Goal: Task Accomplishment & Management: Use online tool/utility

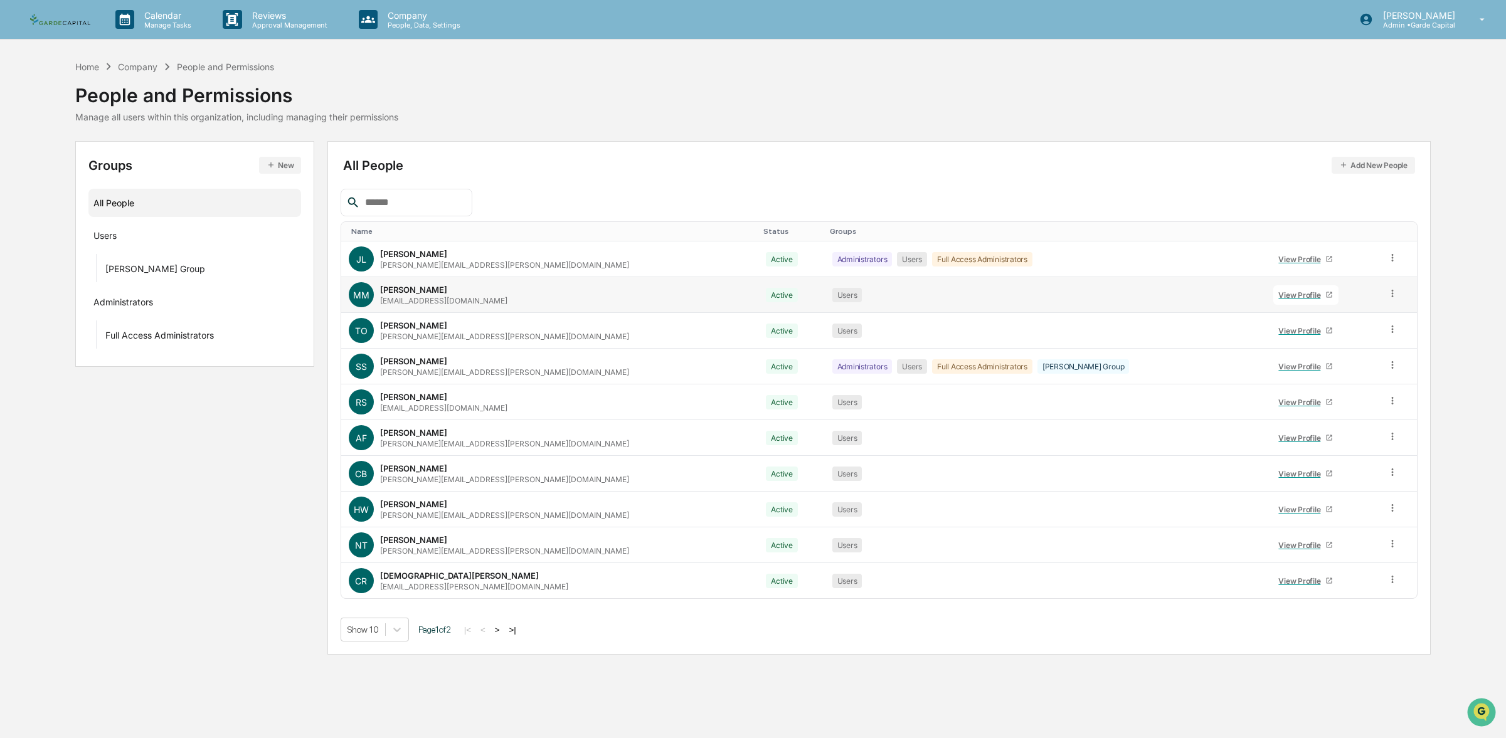
scroll to position [207, 0]
click at [53, 22] on img at bounding box center [60, 20] width 60 height 12
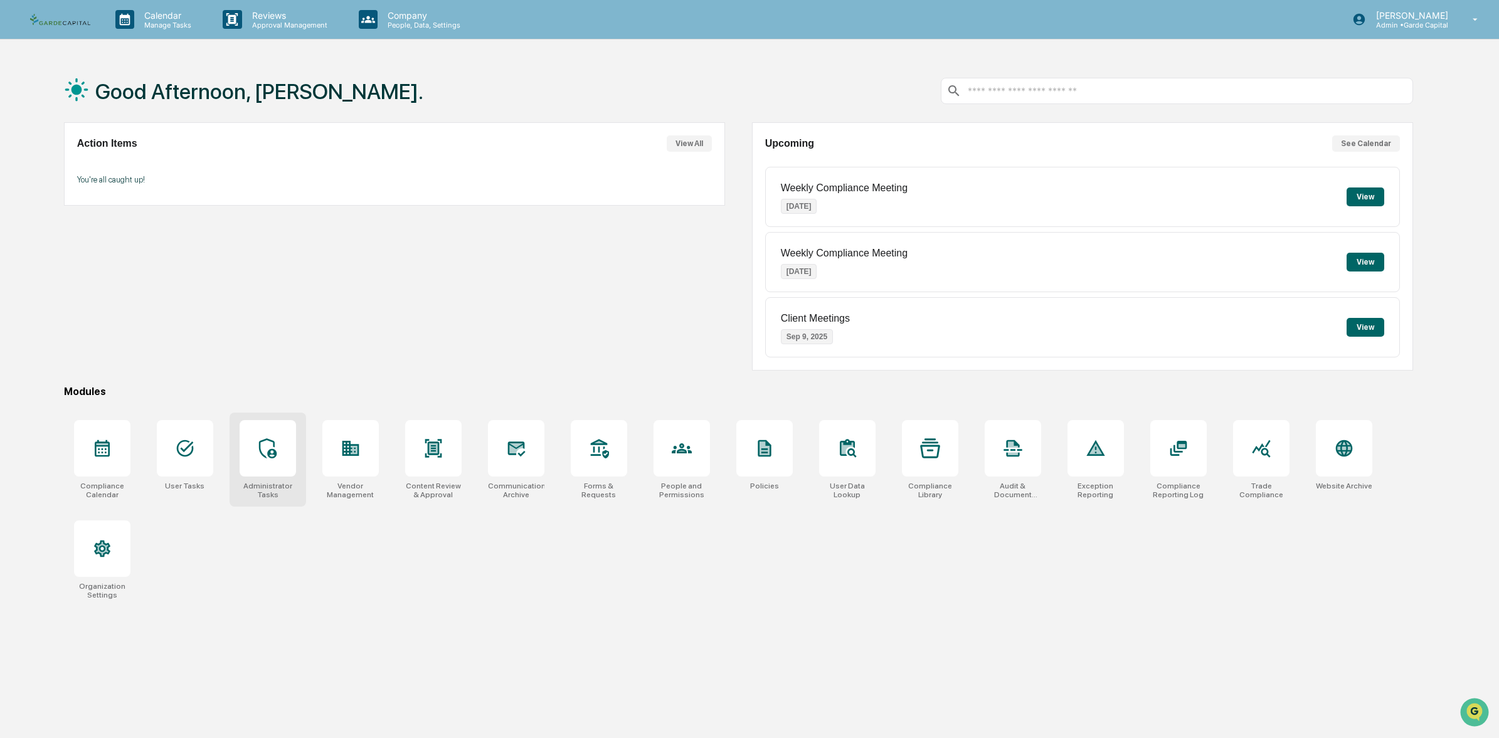
click at [265, 455] on icon at bounding box center [268, 449] width 20 height 20
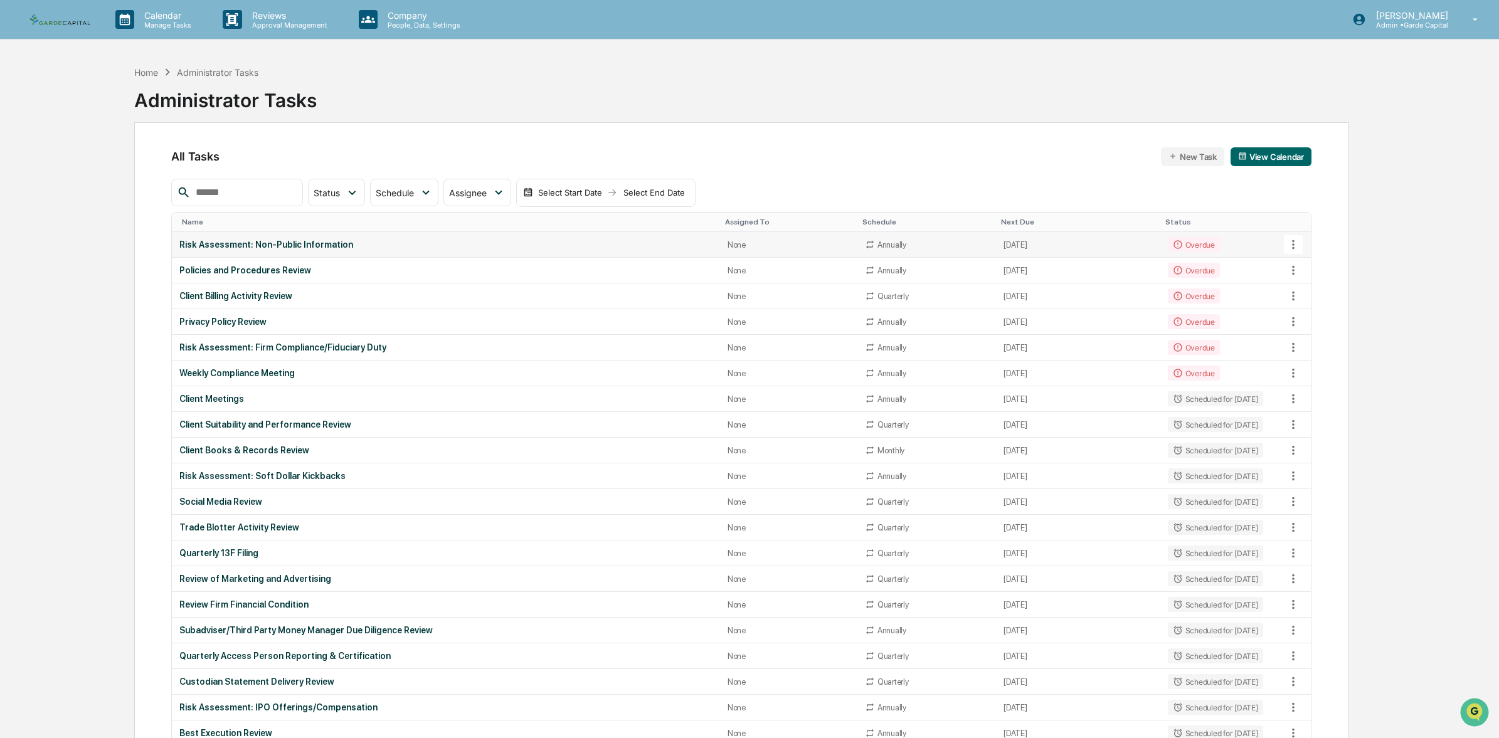
click at [288, 243] on div "Risk Assessment: Non-Public Information" at bounding box center [445, 245] width 533 height 10
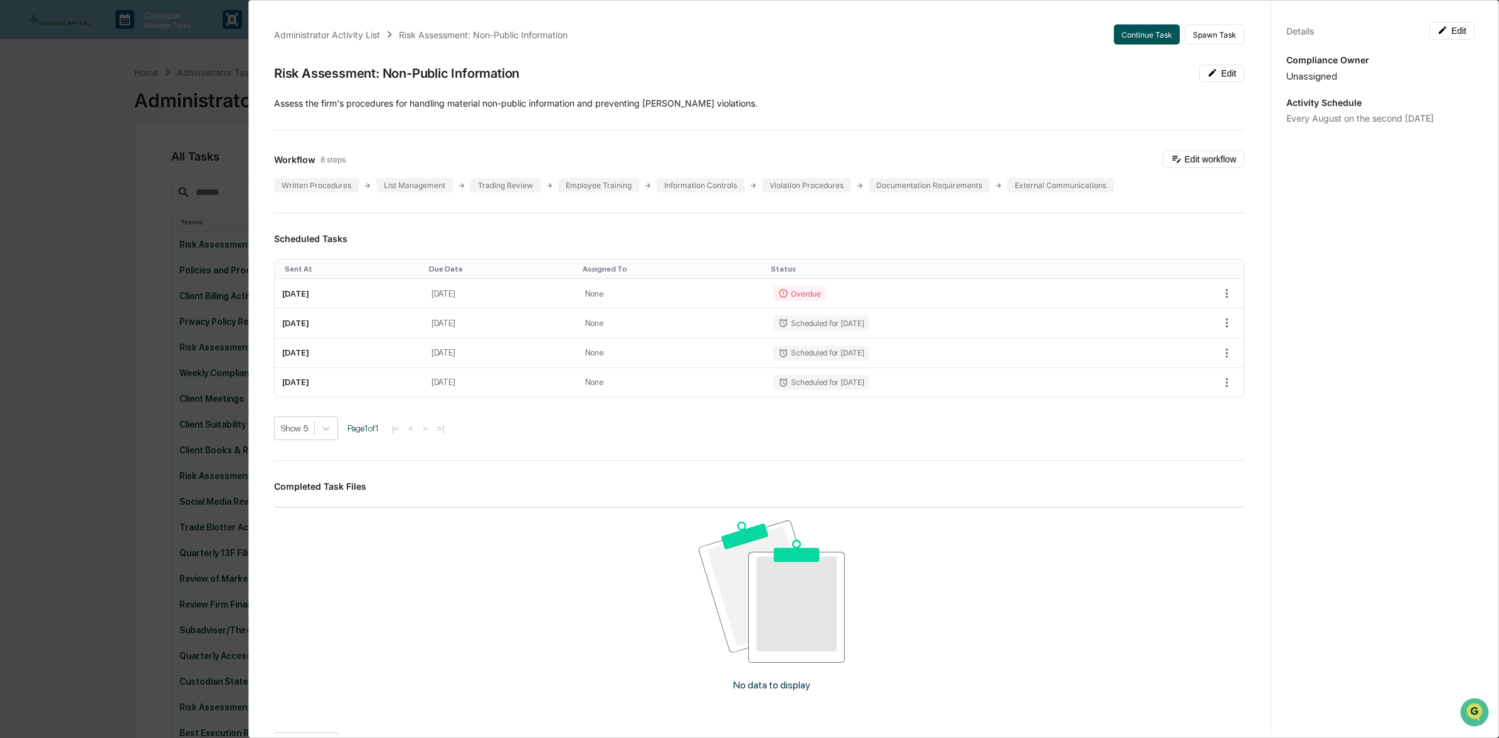
click at [1125, 35] on button "Continue Task" at bounding box center [1147, 34] width 66 height 20
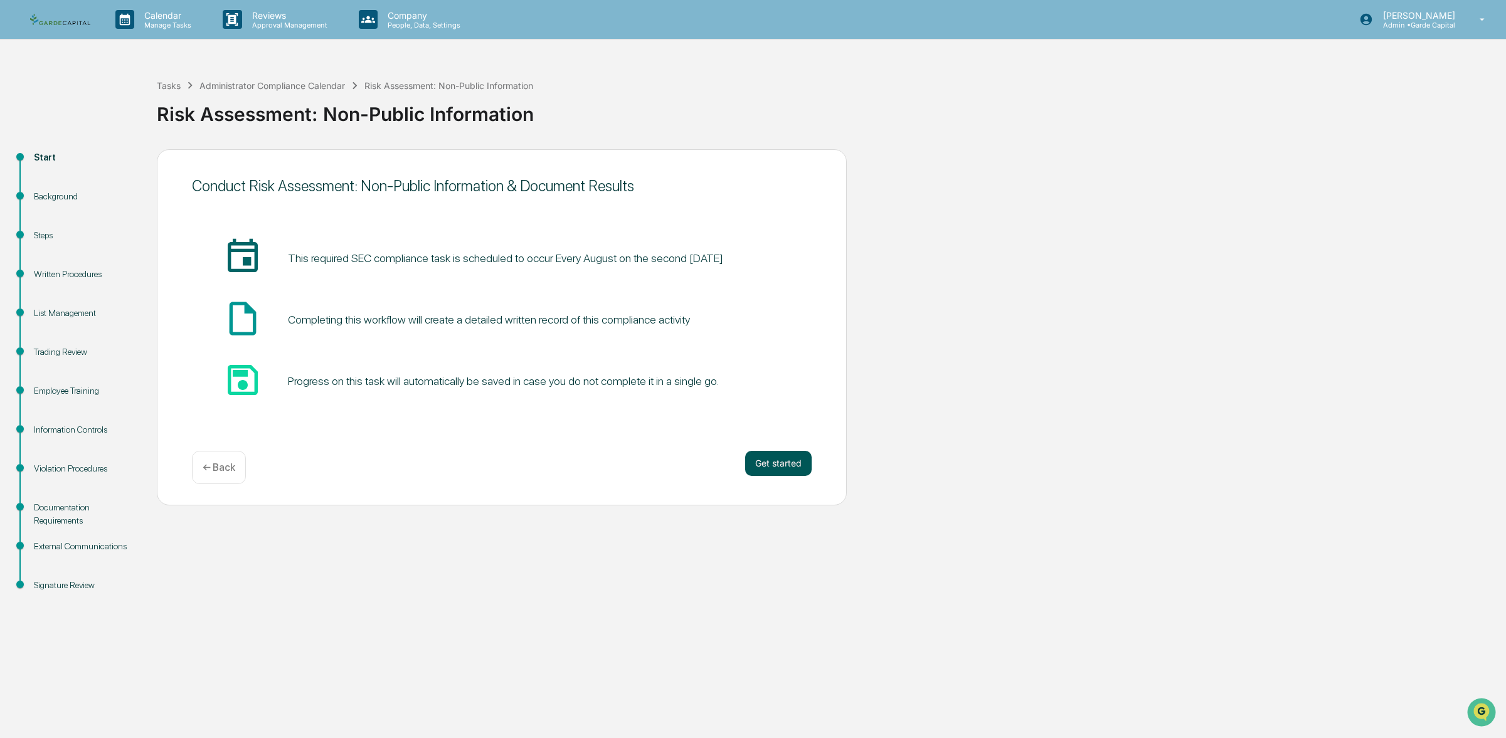
click at [785, 467] on button "Get started" at bounding box center [778, 463] width 66 height 25
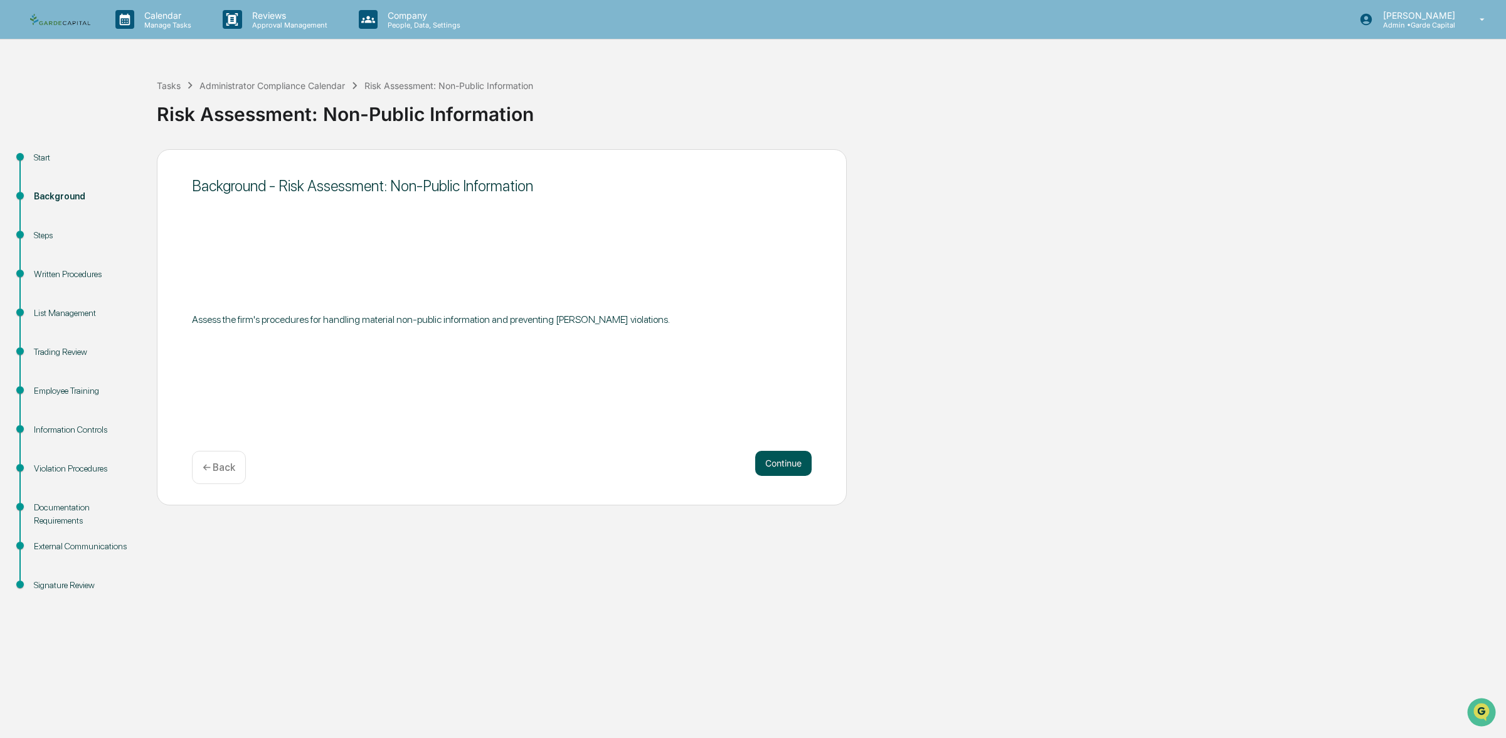
click at [790, 465] on button "Continue" at bounding box center [783, 463] width 56 height 25
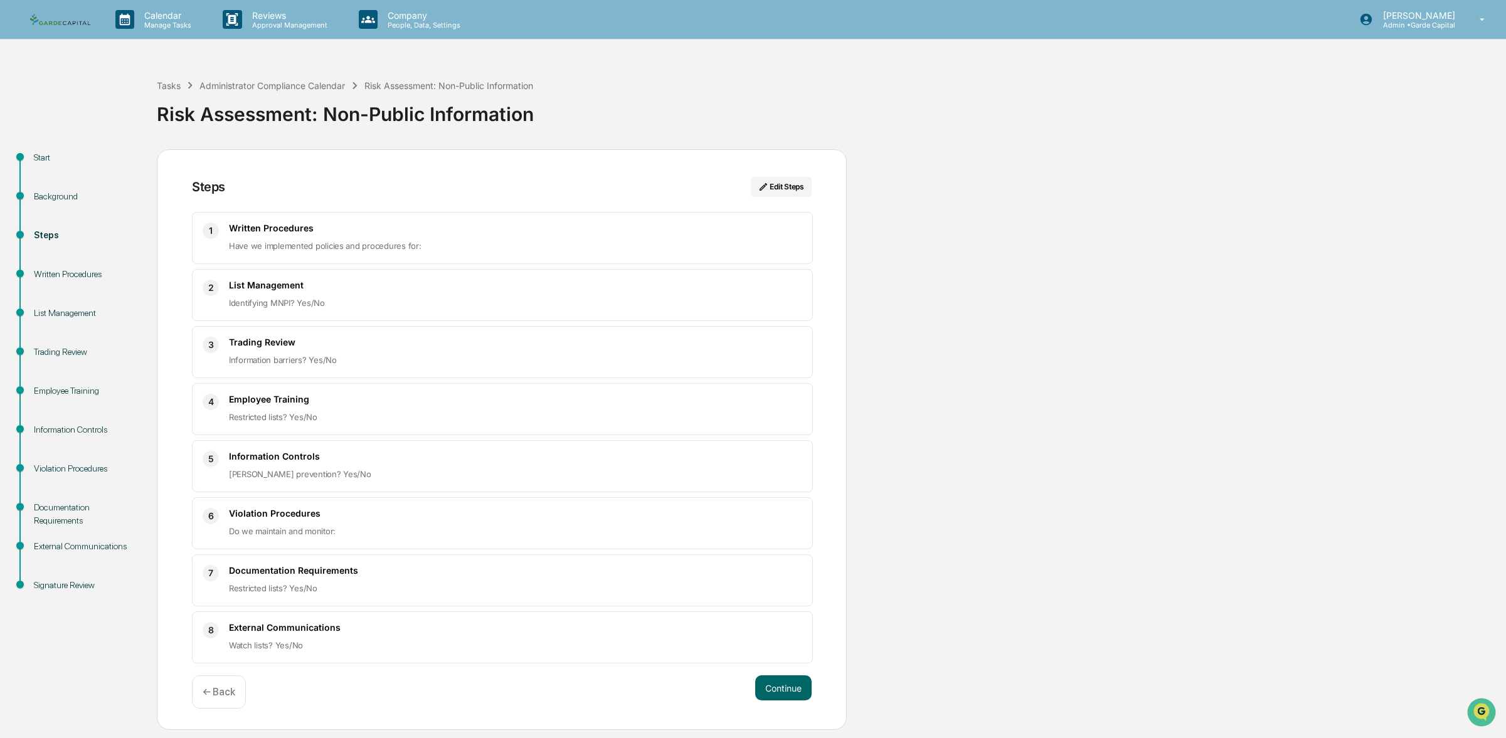
click at [315, 237] on div "Written Procedures Have we implemented policies and procedures for:" at bounding box center [515, 238] width 573 height 31
click at [487, 220] on div "1 Written Procedures Have we implemented policies and procedures for:" at bounding box center [502, 238] width 621 height 52
drag, startPoint x: 358, startPoint y: 277, endPoint x: 353, endPoint y: 285, distance: 9.9
click at [358, 277] on div "2 List Management Identifying MNPI? Yes/No" at bounding box center [502, 295] width 621 height 52
drag, startPoint x: 329, startPoint y: 293, endPoint x: 311, endPoint y: 302, distance: 20.8
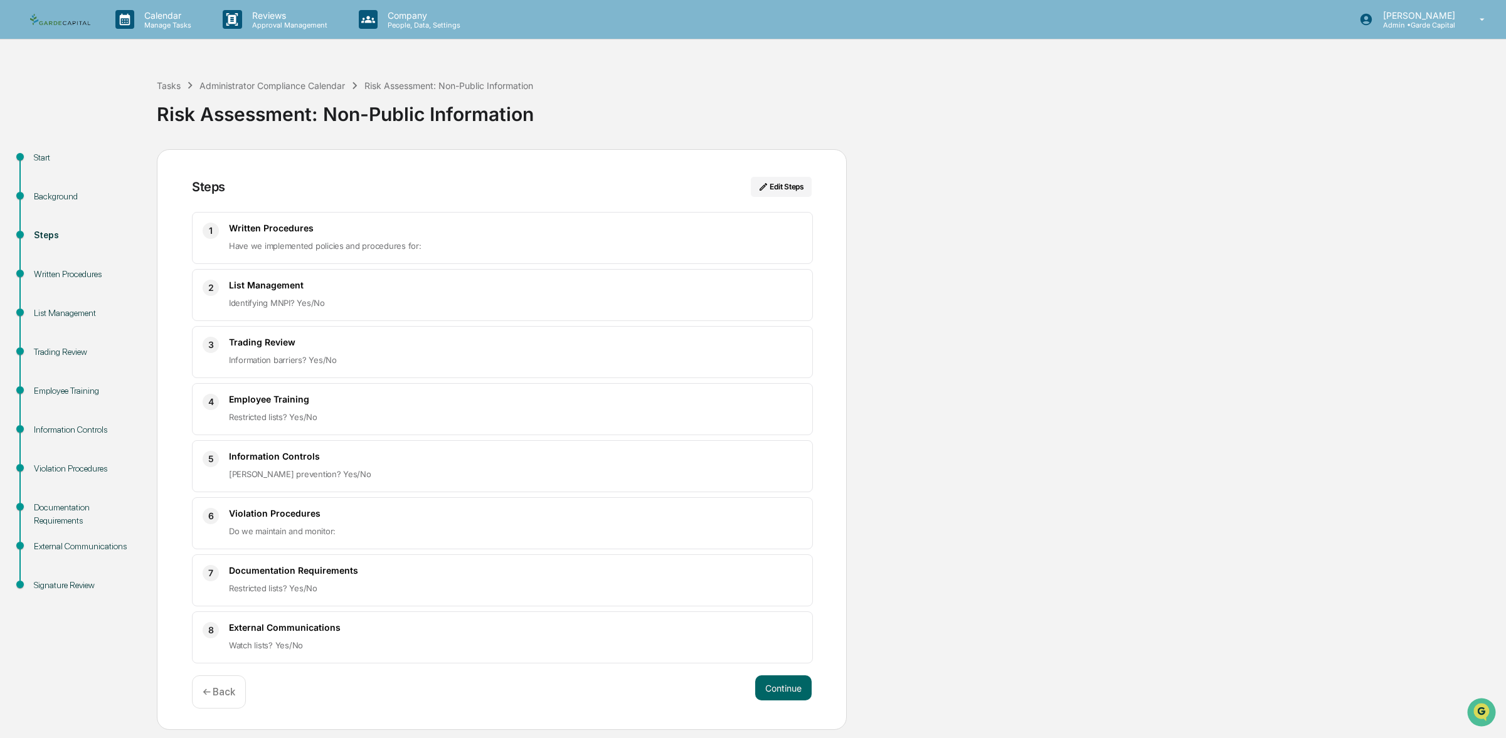
click at [329, 293] on div "List Management Identifying MNPI? Yes/No" at bounding box center [515, 295] width 573 height 31
click at [289, 302] on span "Identifying MNPI? Yes/No" at bounding box center [277, 303] width 96 height 10
click at [787, 692] on button "Continue" at bounding box center [783, 688] width 56 height 25
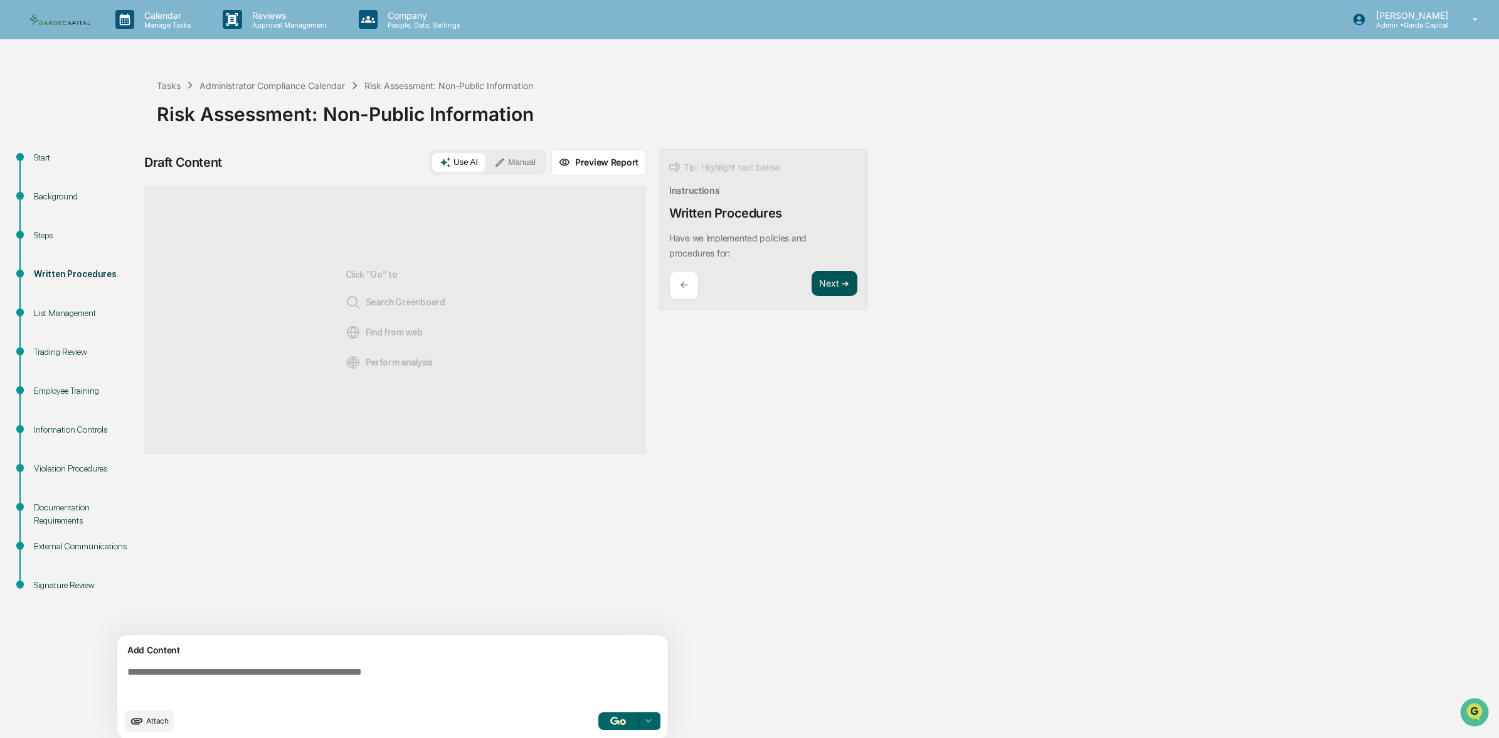
click at [837, 284] on button "Next ➔" at bounding box center [835, 284] width 46 height 26
click at [743, 235] on p "Identifying MNPI? Yes/No" at bounding box center [720, 238] width 102 height 11
click at [760, 240] on p "Identifying MNPI? Yes/No" at bounding box center [720, 238] width 102 height 11
click at [691, 269] on div "←" at bounding box center [683, 270] width 29 height 29
click at [690, 285] on div "←" at bounding box center [683, 285] width 29 height 29
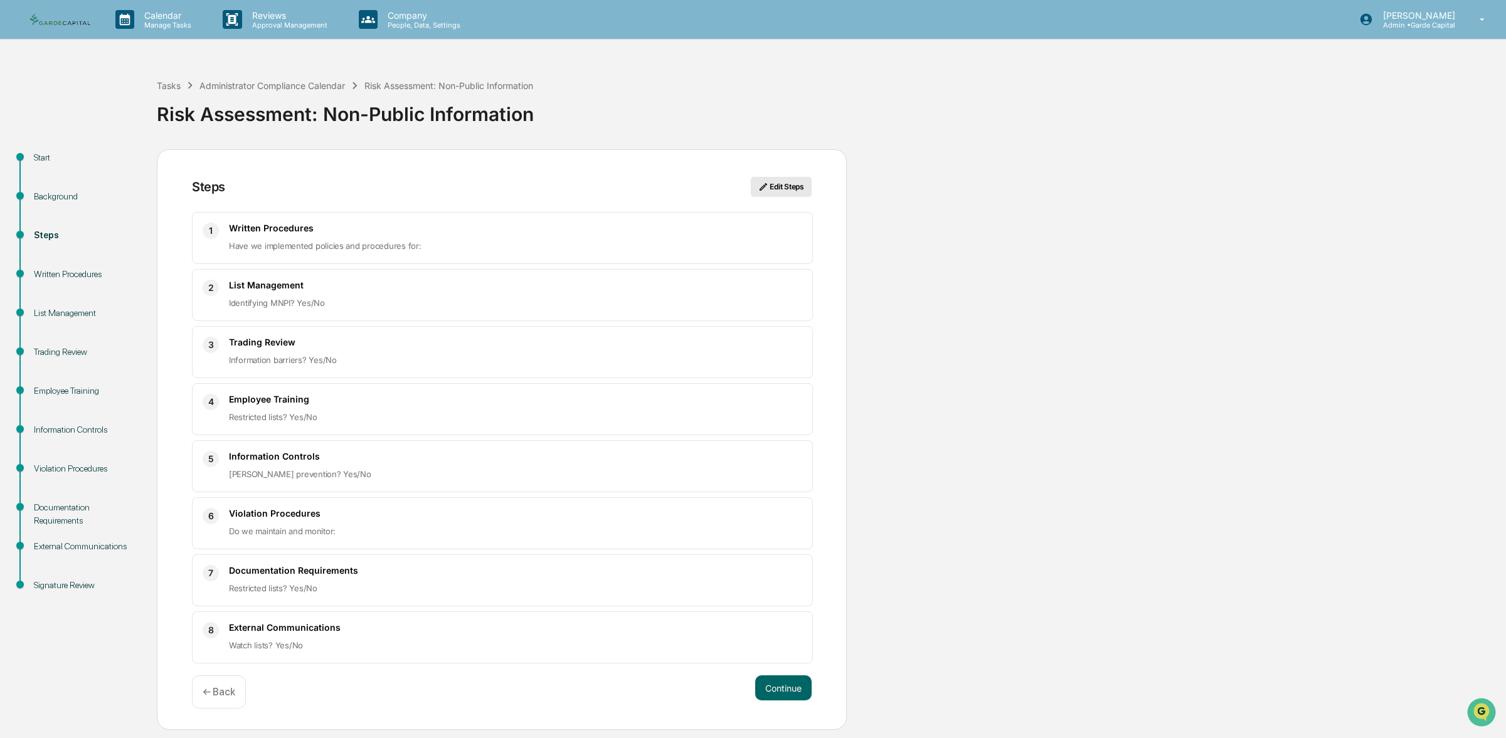
click at [784, 188] on button "Edit Steps" at bounding box center [781, 187] width 61 height 20
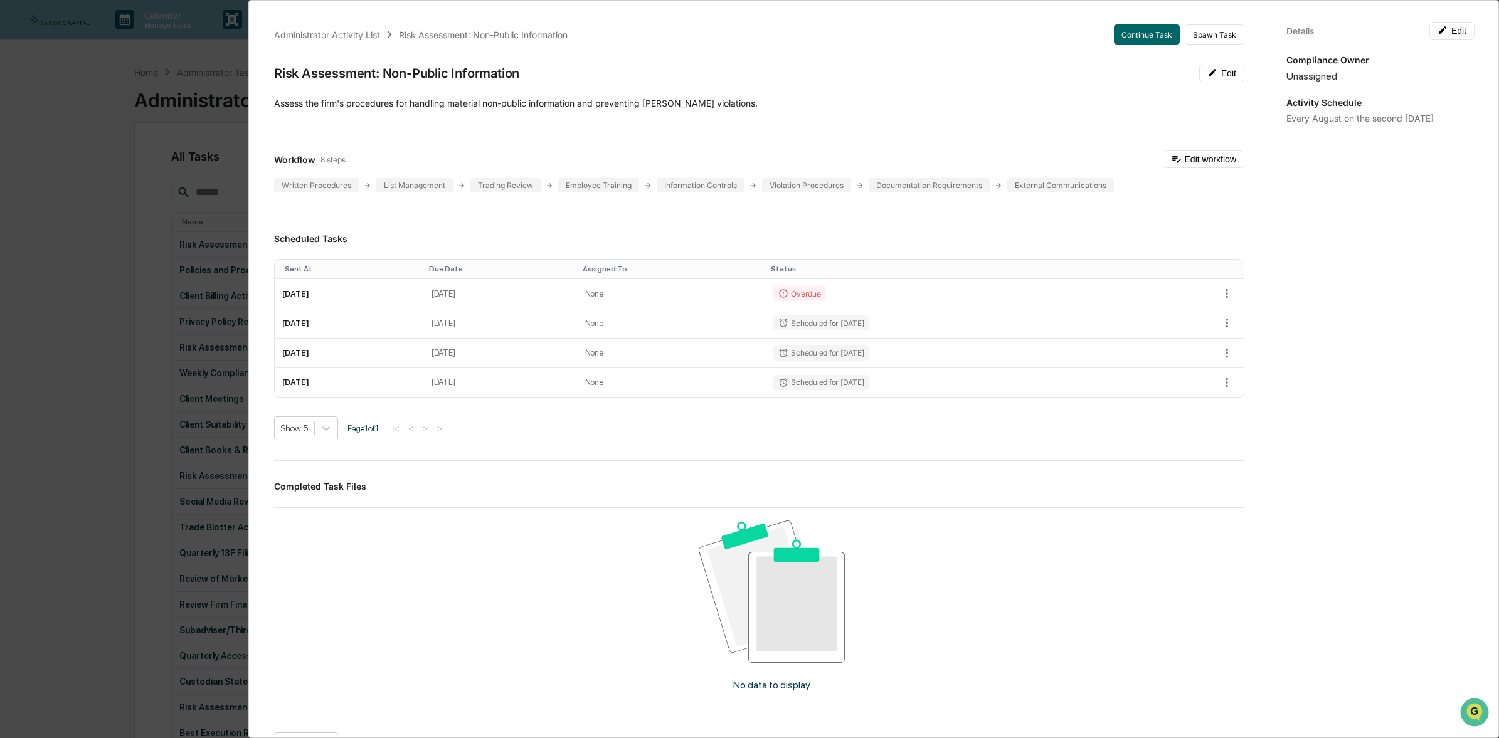
click at [749, 41] on div "Administrator Activity List Risk Assessment: Non-Public Information Continue Ta…" at bounding box center [759, 34] width 970 height 20
click at [173, 77] on div "Administrator Activity List Risk Assessment: Non-Public Information Continue Ta…" at bounding box center [749, 369] width 1499 height 738
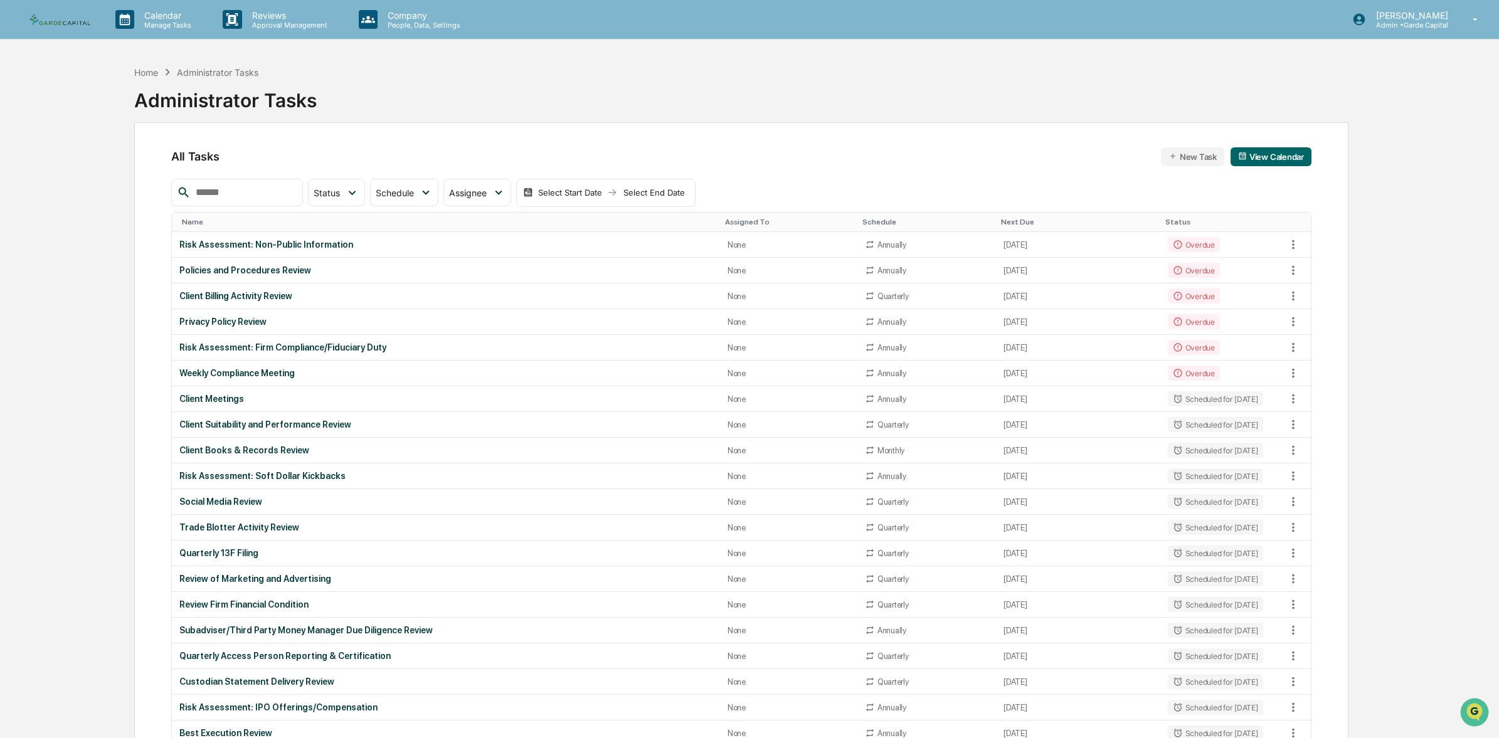
drag, startPoint x: 375, startPoint y: 142, endPoint x: 357, endPoint y: 103, distance: 43.2
click at [371, 90] on div "Home Administrator Tasks Administrator Tasks" at bounding box center [741, 91] width 1215 height 63
